Goal: Navigation & Orientation: Find specific page/section

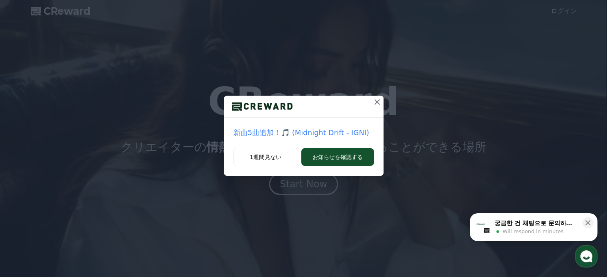
click at [426, 95] on div "新曲5曲追加！🎵 (Midnight Drift - IGNI) 1週間見ない お知らせを確認する" at bounding box center [303, 94] width 607 height 189
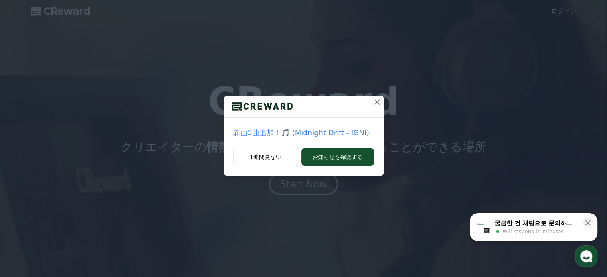
click at [377, 102] on icon at bounding box center [377, 102] width 6 height 6
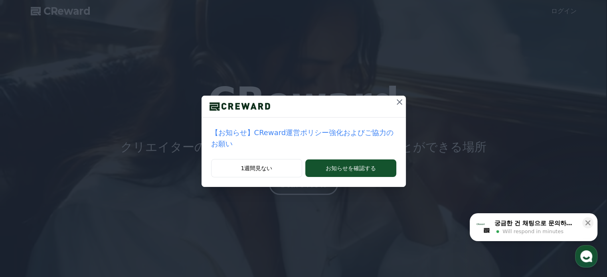
click at [395, 103] on icon at bounding box center [400, 102] width 10 height 10
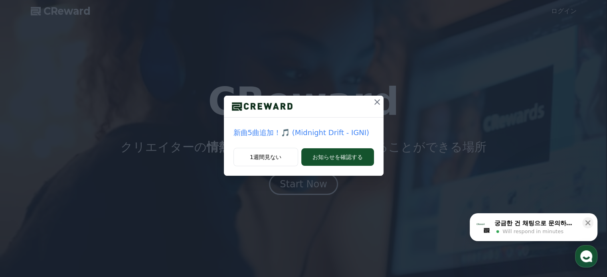
click at [480, 133] on div "新曲5曲追加！🎵 (Midnight Drift - IGNI) 1週間見ない お知らせを確認する" at bounding box center [303, 94] width 607 height 189
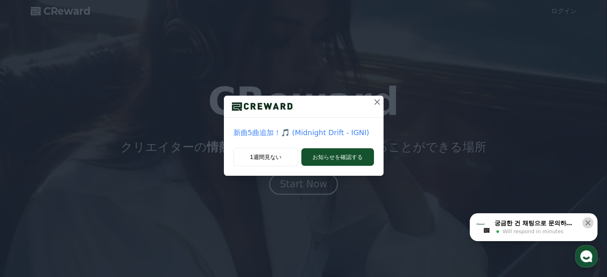
click at [587, 221] on icon at bounding box center [588, 223] width 8 height 8
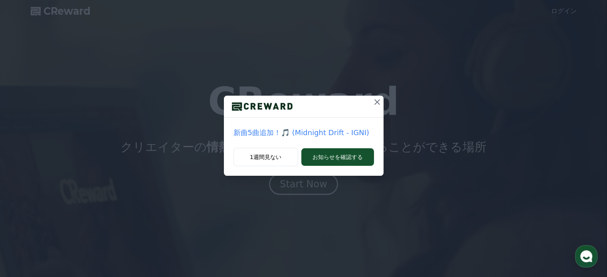
click at [376, 100] on icon at bounding box center [377, 102] width 10 height 10
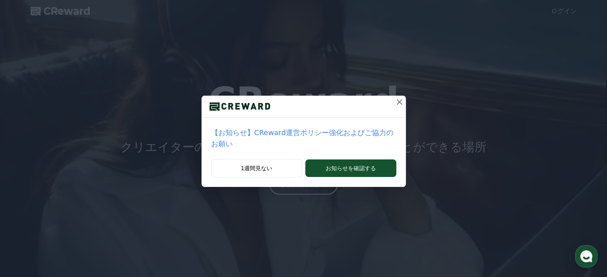
click at [397, 102] on icon at bounding box center [400, 102] width 6 height 6
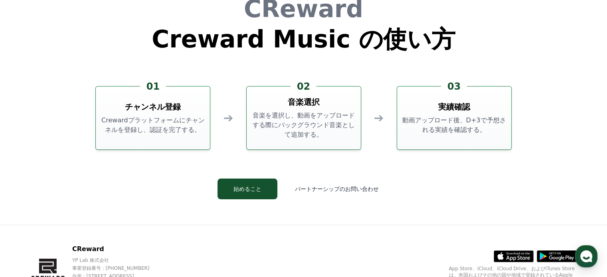
scroll to position [2162, 0]
